Goal: Check status: Check status

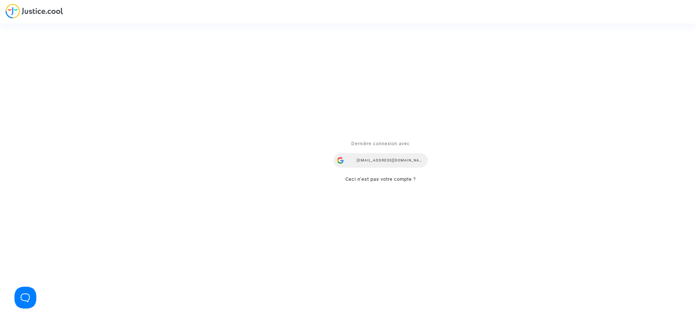
click at [387, 156] on div "[EMAIL_ADDRESS][DOMAIN_NAME]" at bounding box center [381, 160] width 94 height 15
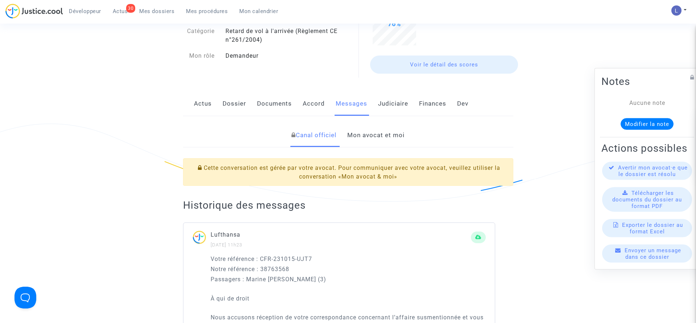
scroll to position [79, 0]
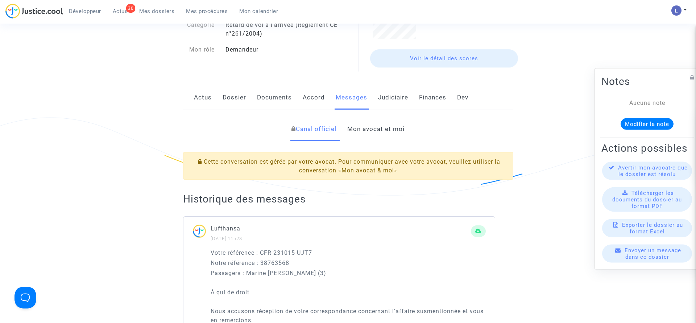
click at [365, 131] on link "Mon avocat et moi" at bounding box center [375, 129] width 57 height 24
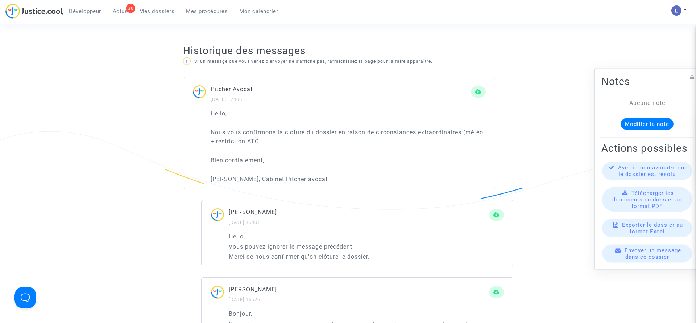
scroll to position [454, 0]
click at [121, 12] on span "Actus" at bounding box center [120, 11] width 15 height 7
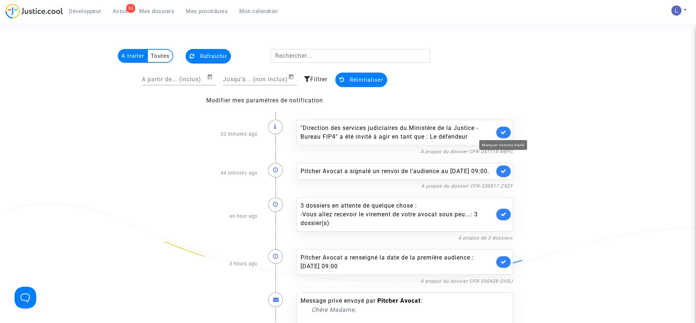
click at [502, 131] on icon at bounding box center [504, 131] width 6 height 5
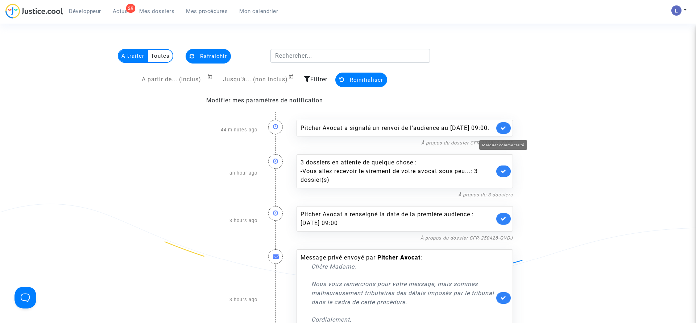
click at [502, 131] on icon at bounding box center [504, 127] width 6 height 5
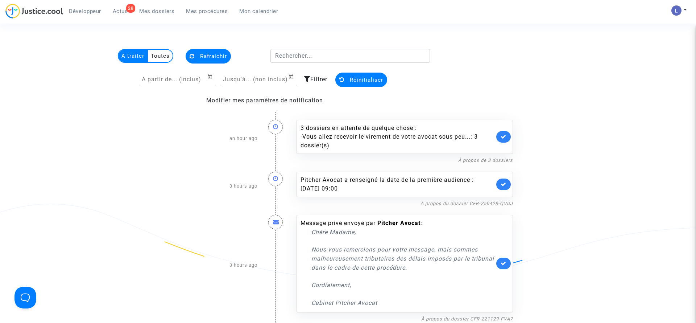
click at [502, 131] on link at bounding box center [503, 137] width 15 height 12
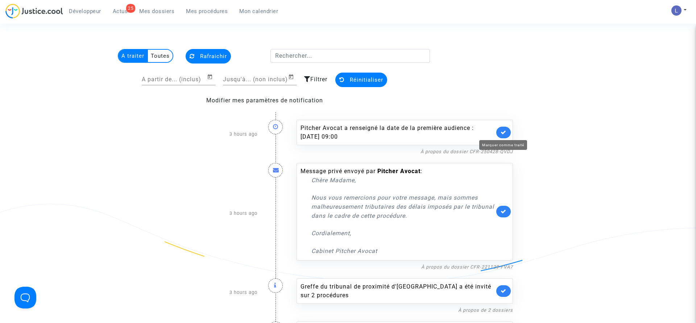
click at [502, 131] on icon at bounding box center [504, 131] width 6 height 5
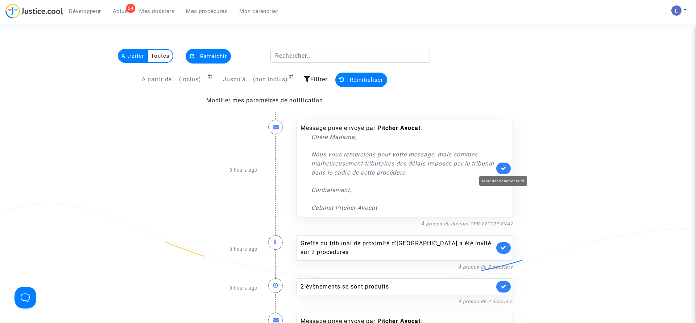
click at [506, 166] on icon at bounding box center [504, 167] width 6 height 5
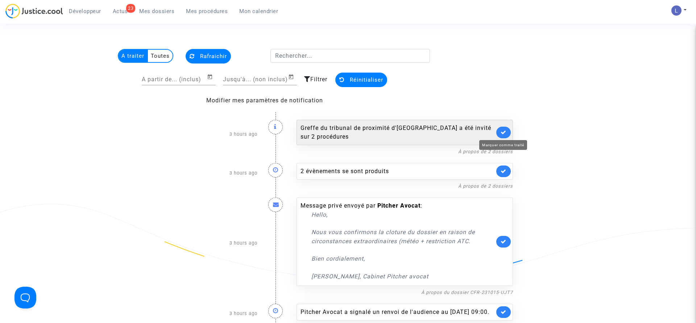
click at [503, 134] on icon at bounding box center [504, 131] width 6 height 5
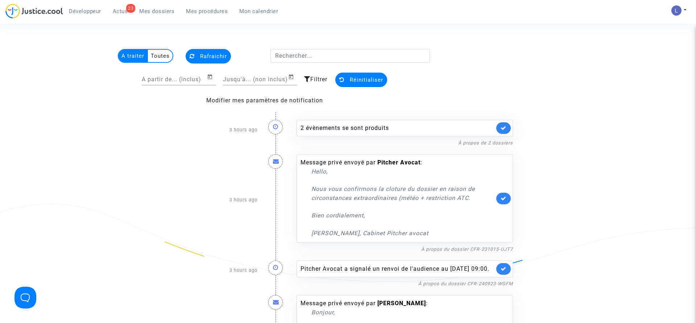
click at [503, 134] on div "2 évènements se sont produits" at bounding box center [405, 128] width 216 height 17
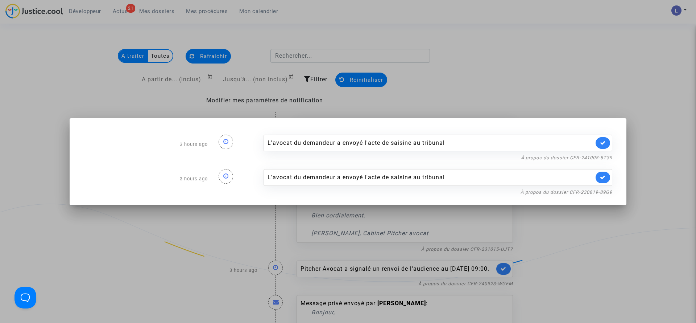
click at [512, 7] on div at bounding box center [348, 161] width 696 height 323
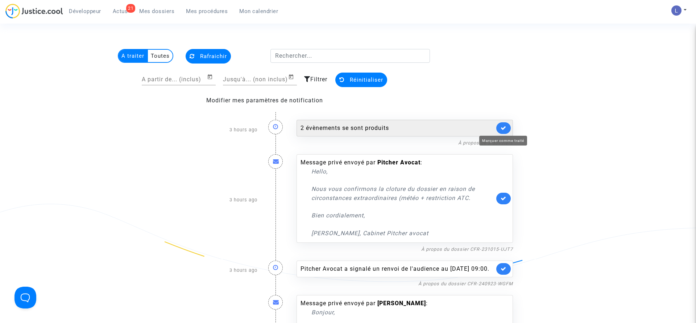
click at [501, 125] on icon at bounding box center [504, 127] width 6 height 5
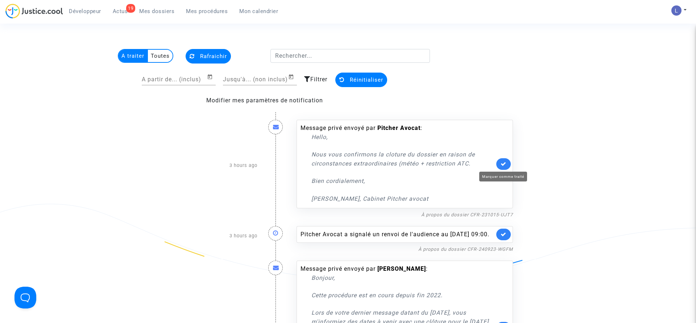
click at [504, 165] on icon at bounding box center [504, 163] width 6 height 5
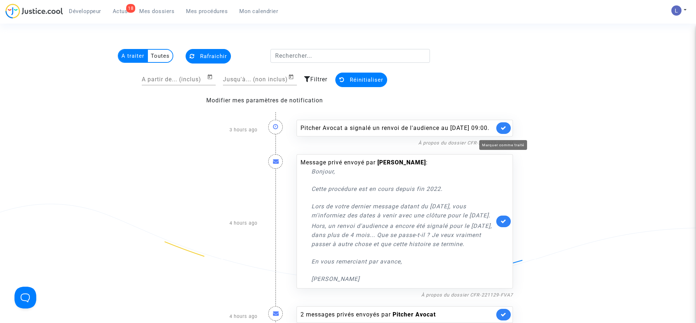
click at [504, 131] on icon at bounding box center [504, 127] width 6 height 5
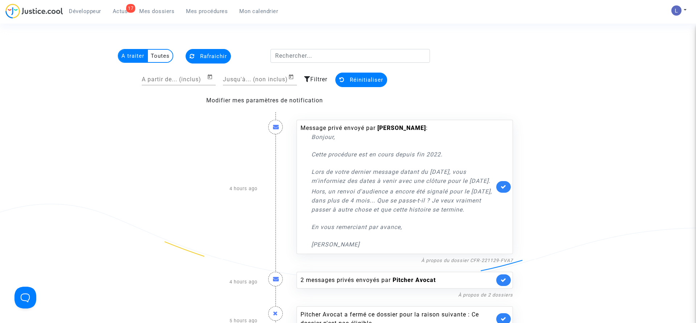
click at [503, 188] on link at bounding box center [503, 187] width 15 height 12
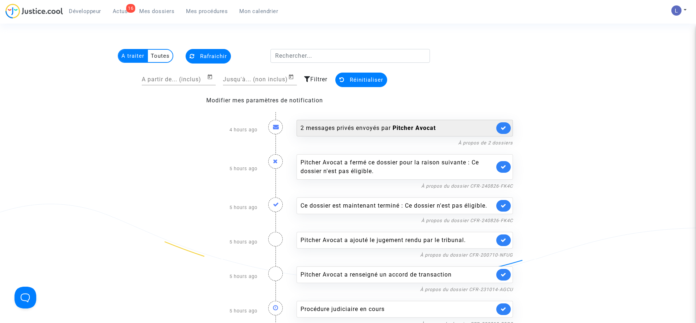
click at [503, 132] on link at bounding box center [503, 128] width 15 height 12
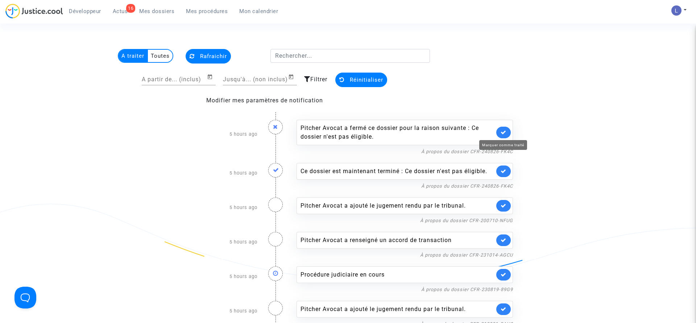
click at [503, 132] on icon at bounding box center [504, 131] width 6 height 5
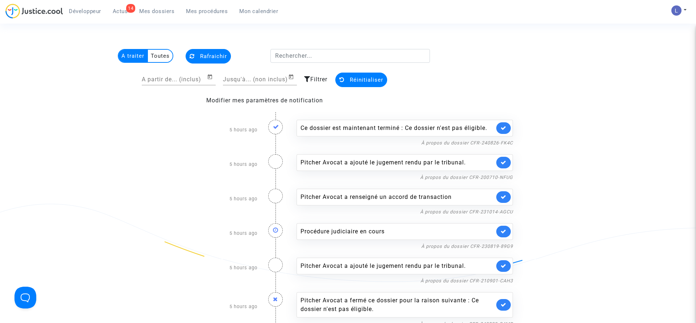
click at [503, 132] on link at bounding box center [503, 128] width 15 height 12
click at [503, 157] on link at bounding box center [503, 163] width 15 height 12
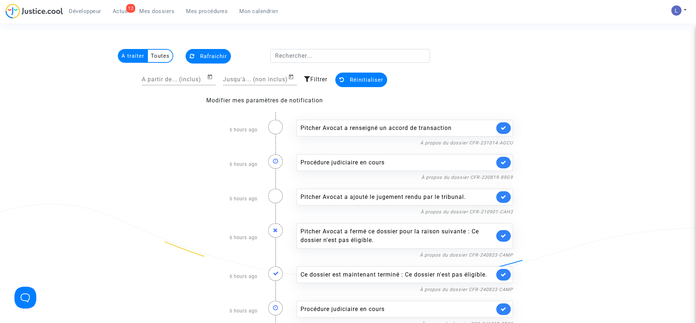
click at [503, 132] on link at bounding box center [503, 128] width 15 height 12
click at [503, 157] on link at bounding box center [503, 163] width 15 height 12
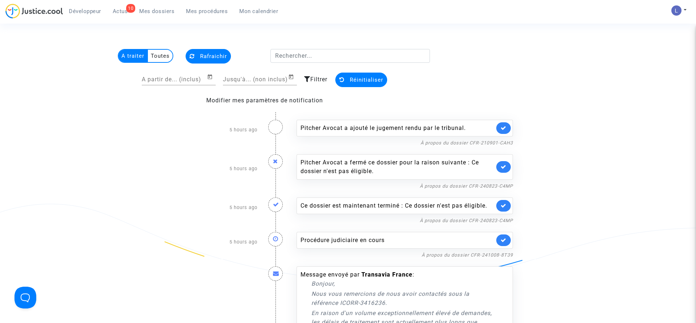
click at [503, 132] on link at bounding box center [503, 128] width 15 height 12
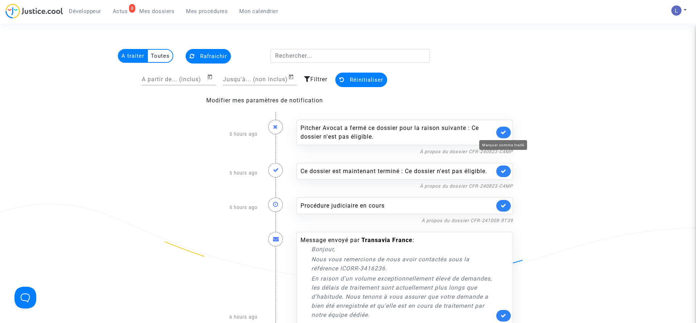
click at [503, 132] on icon at bounding box center [504, 131] width 6 height 5
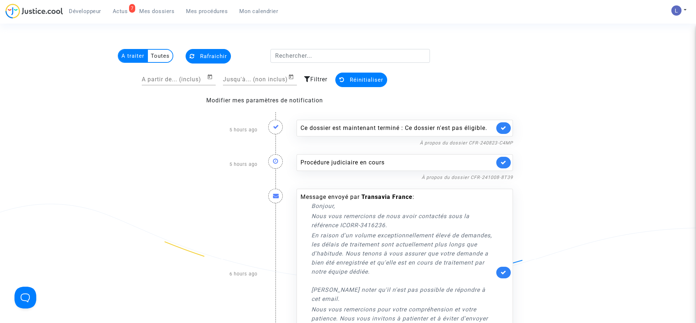
click at [503, 132] on link at bounding box center [503, 128] width 15 height 12
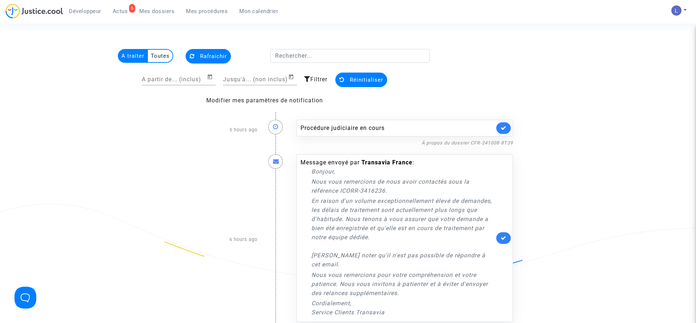
click at [503, 132] on link at bounding box center [503, 128] width 15 height 12
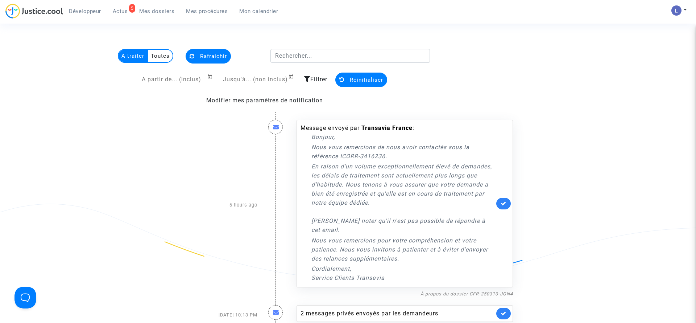
click at [503, 198] on link at bounding box center [503, 204] width 15 height 12
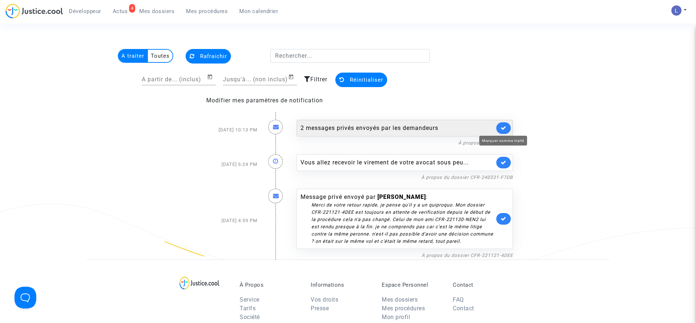
click at [503, 129] on icon at bounding box center [504, 127] width 6 height 5
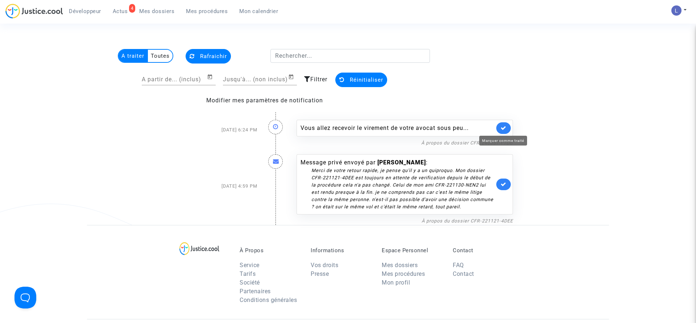
click at [503, 129] on icon at bounding box center [504, 127] width 6 height 5
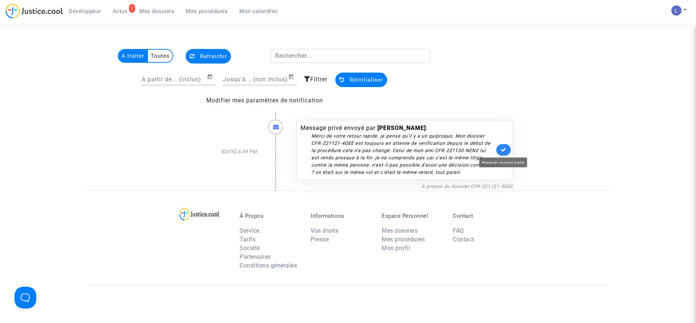
click at [505, 151] on icon at bounding box center [504, 149] width 6 height 5
